Goal: Information Seeking & Learning: Understand process/instructions

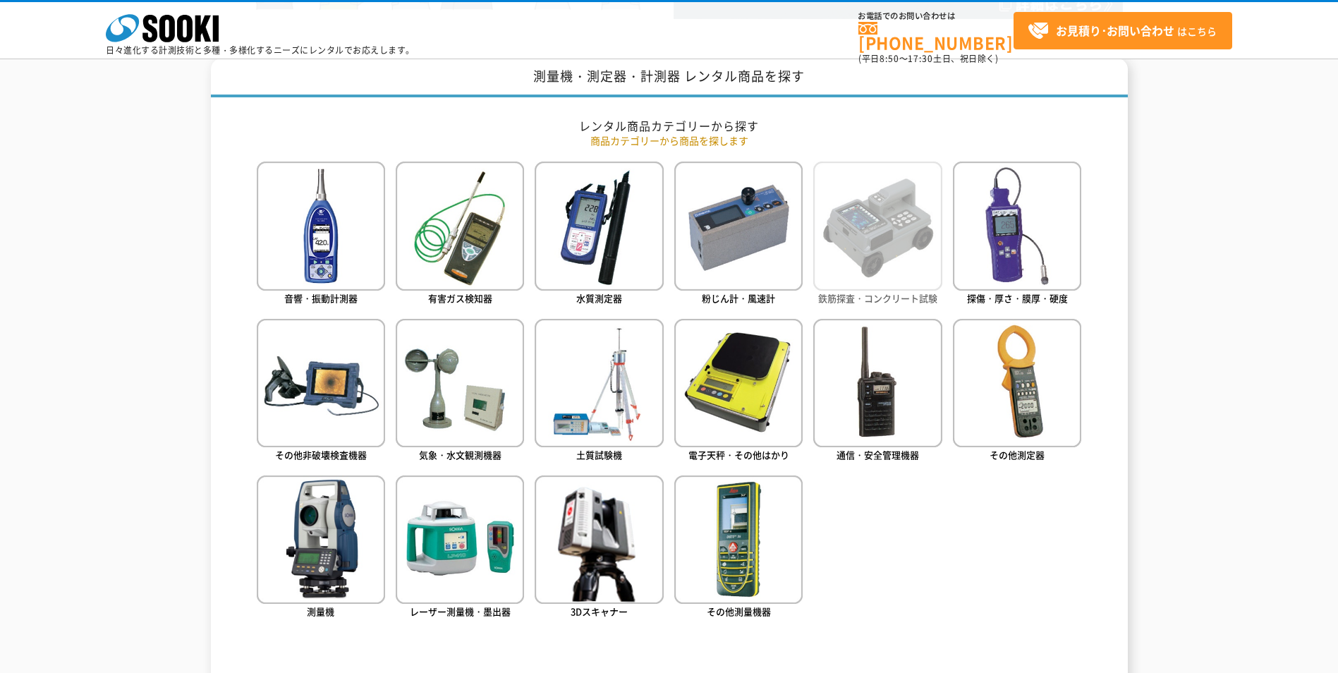
click at [876, 240] on img at bounding box center [877, 226] width 128 height 128
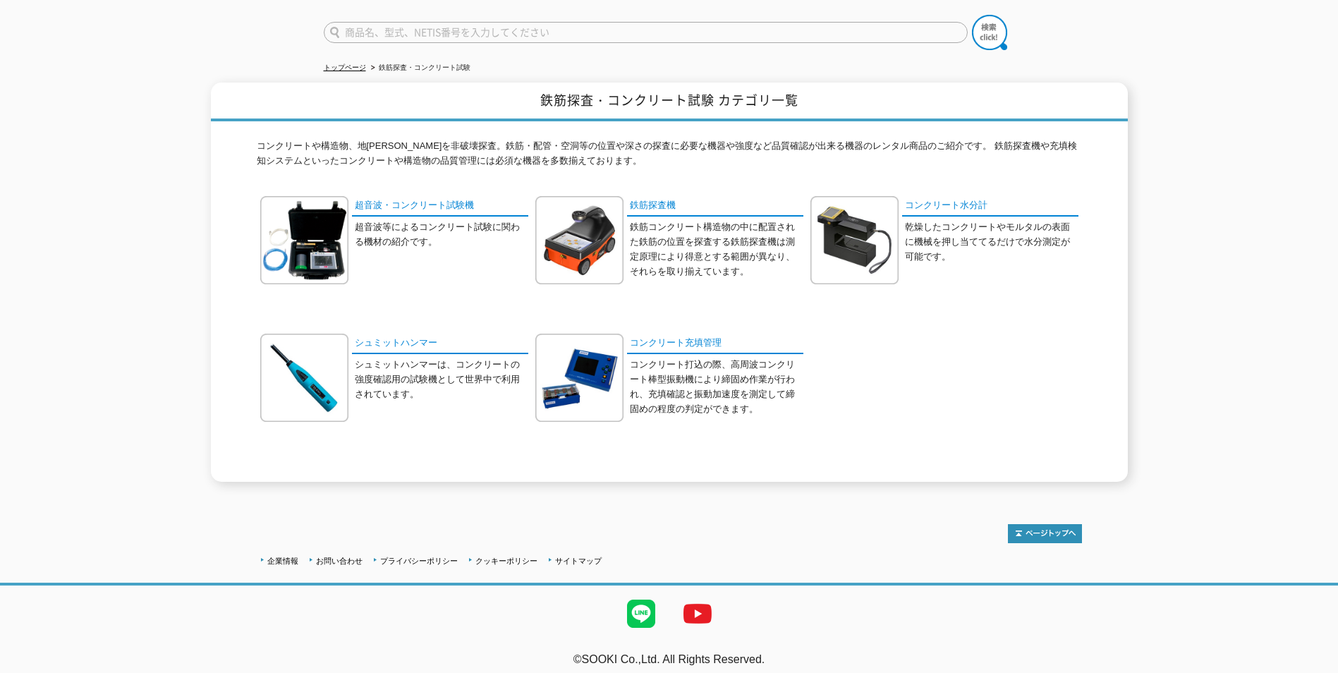
scroll to position [106, 0]
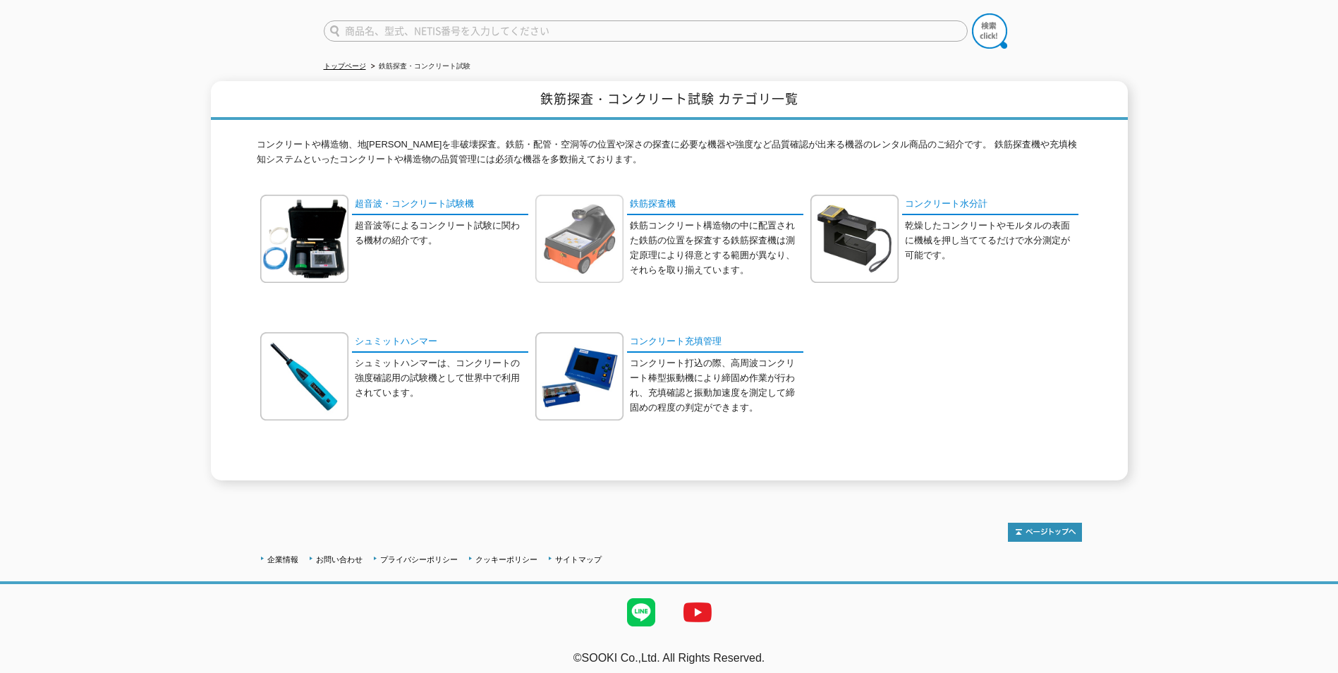
click at [582, 223] on img at bounding box center [579, 239] width 88 height 88
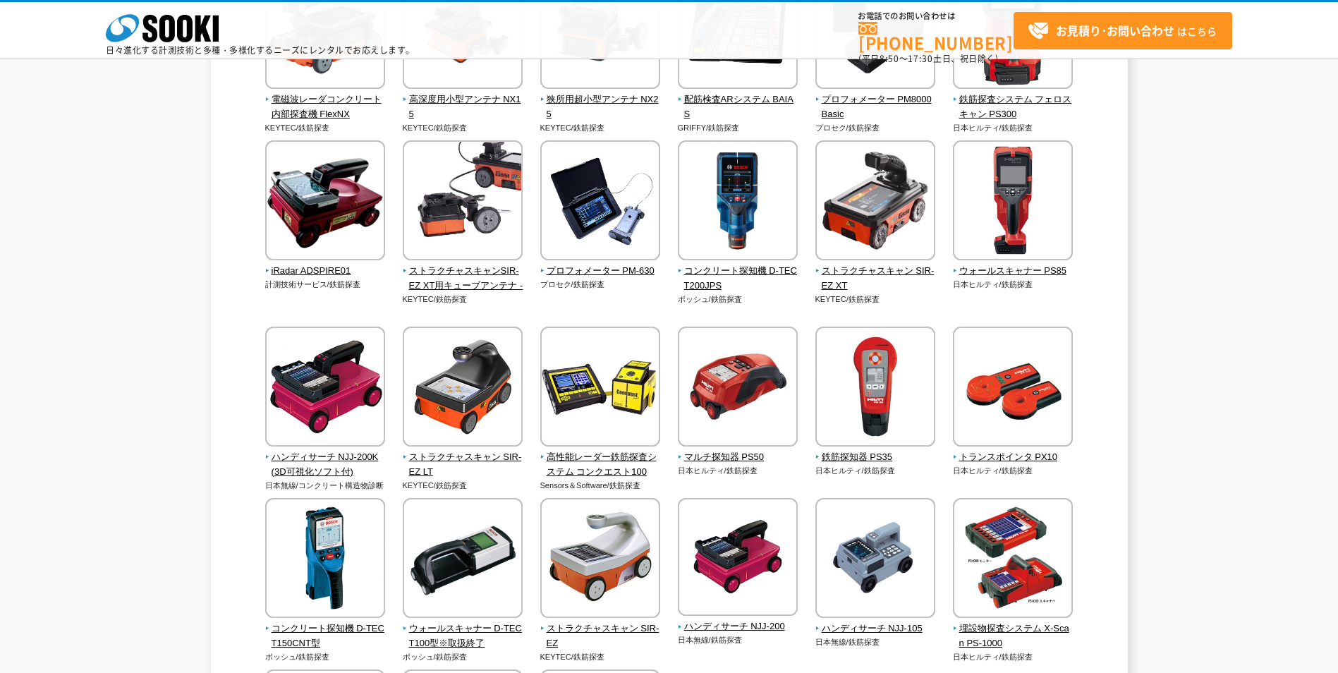
scroll to position [212, 0]
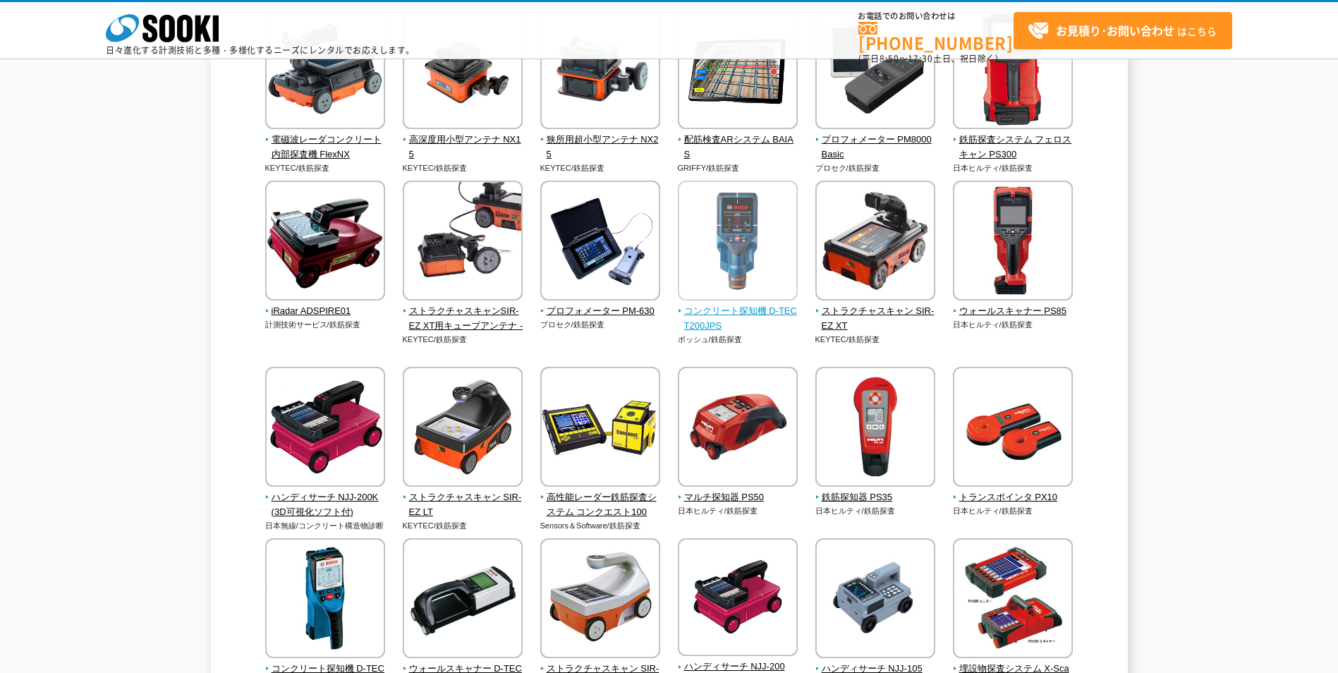
click at [743, 259] on img at bounding box center [738, 242] width 120 height 123
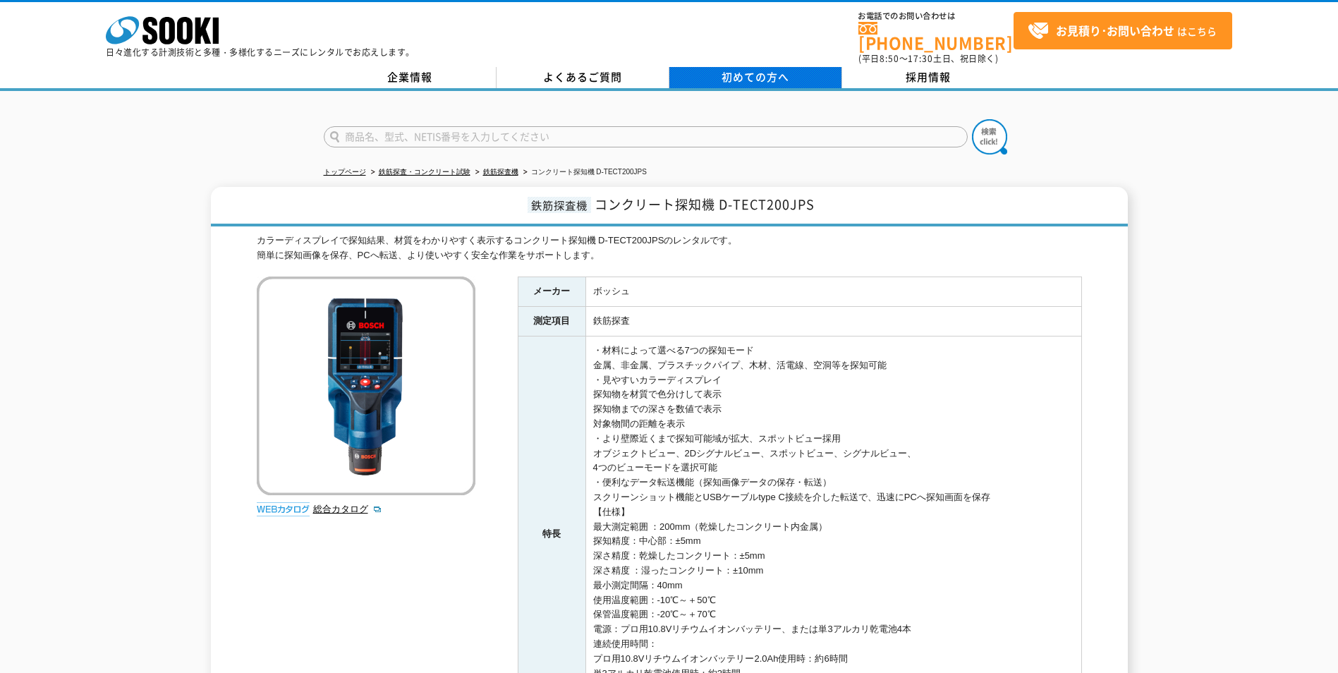
click at [733, 69] on span "初めての方へ" at bounding box center [756, 77] width 68 height 16
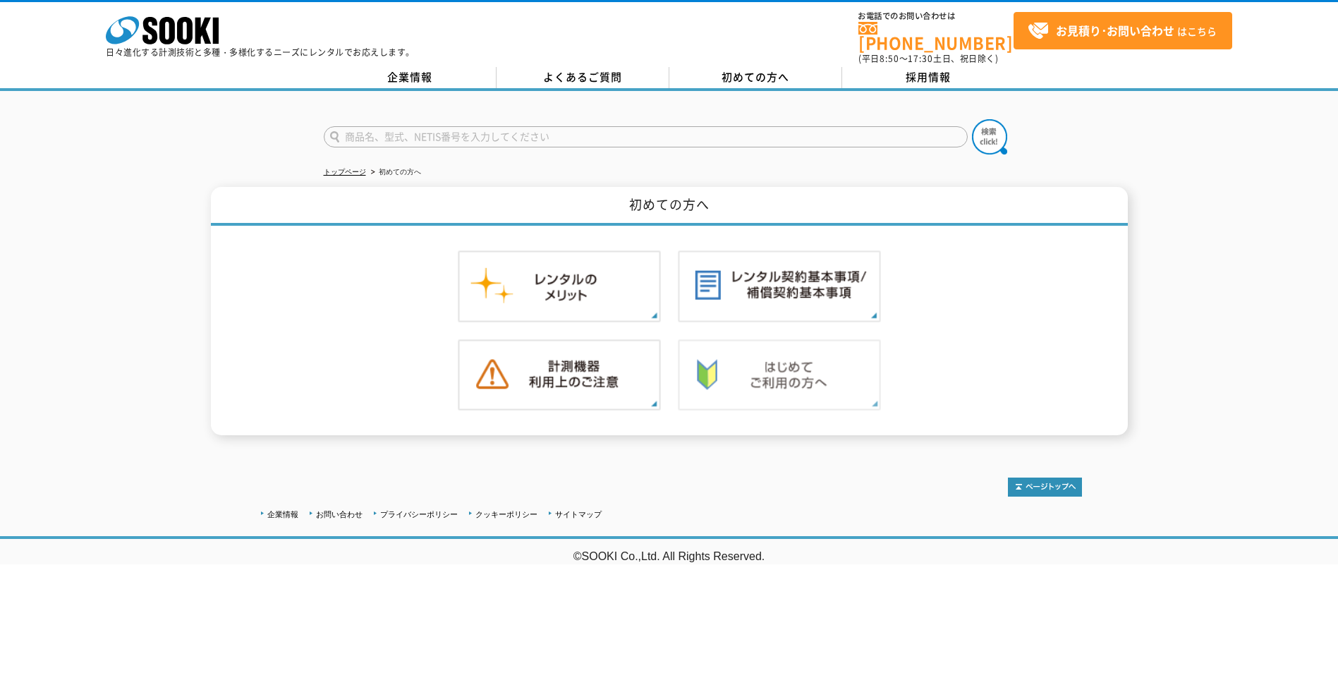
click at [813, 358] on img at bounding box center [779, 375] width 203 height 72
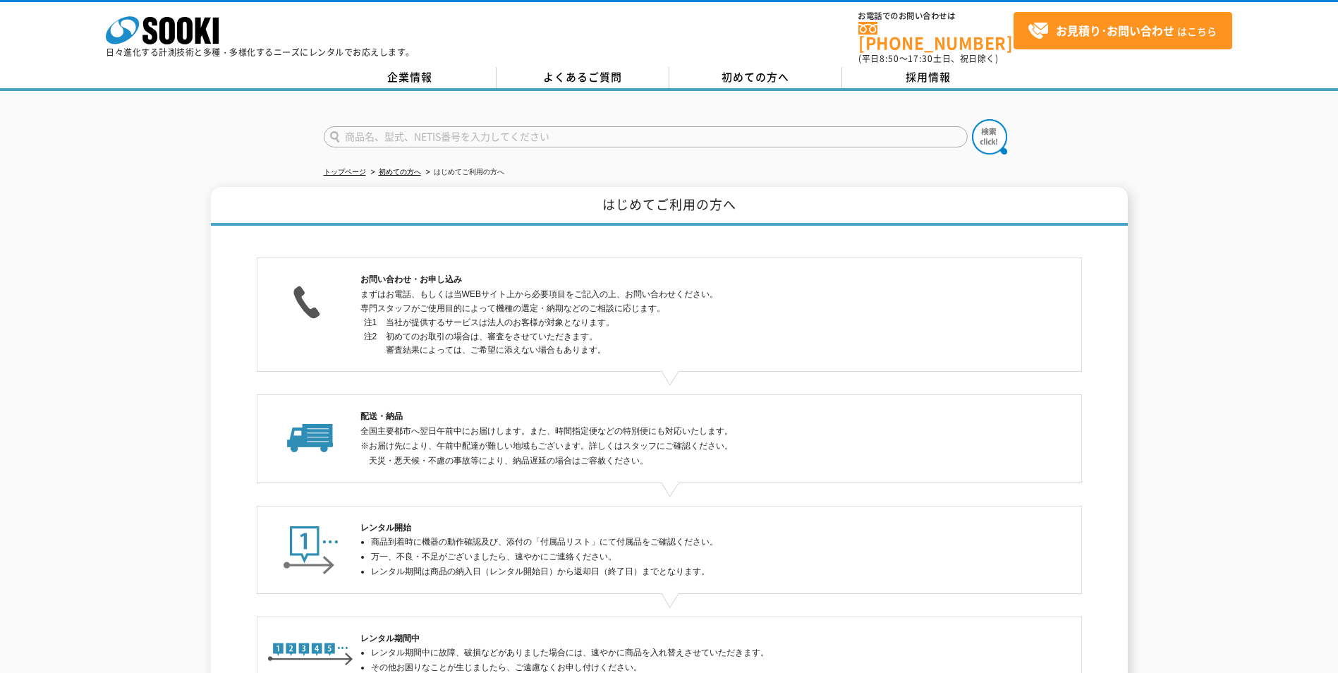
click at [347, 301] on img at bounding box center [310, 299] width 87 height 54
click at [430, 287] on p "まずはお電話、もしくは当WEBサイト上から必要項目をご記入の上、お問い合わせください。 専門スタッフがご使用目的によって機種の選定・納期などのご相談に応じます。" at bounding box center [670, 302] width 618 height 30
drag, startPoint x: 478, startPoint y: 296, endPoint x: 977, endPoint y: 290, distance: 499.5
click at [478, 298] on p "まずはお電話、もしくは当WEBサイト上から必要項目をご記入の上、お問い合わせください。 専門スタッフがご使用目的によって機種の選定・納期などのご相談に応じます。" at bounding box center [670, 302] width 618 height 30
